Goal: Task Accomplishment & Management: Manage account settings

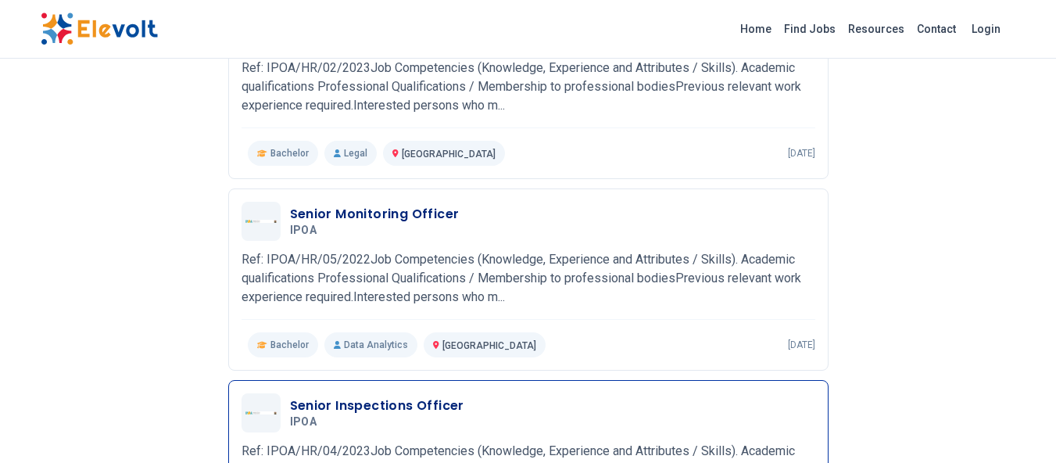
scroll to position [1251, 0]
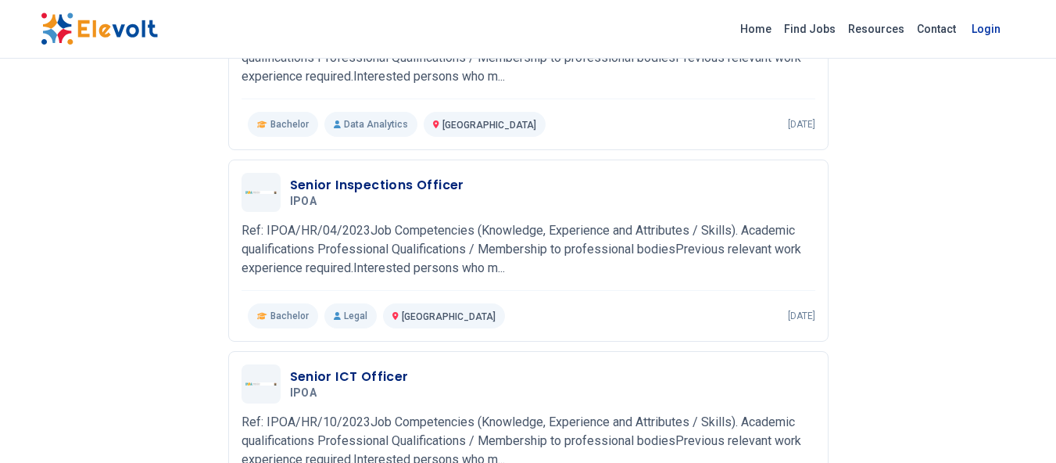
click at [988, 30] on link "Login" at bounding box center [987, 28] width 48 height 31
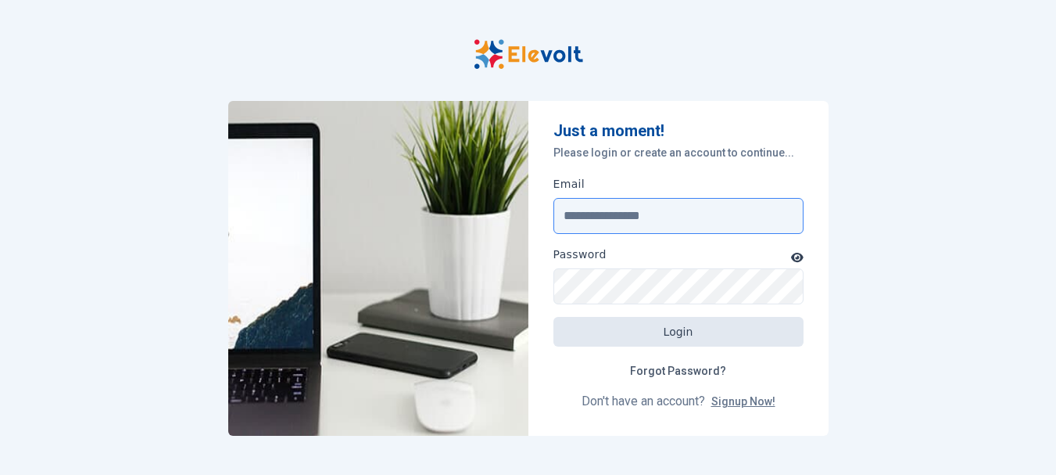
click at [622, 216] on input "Email" at bounding box center [679, 216] width 250 height 36
type input "**********"
